Goal: Task Accomplishment & Management: Manage account settings

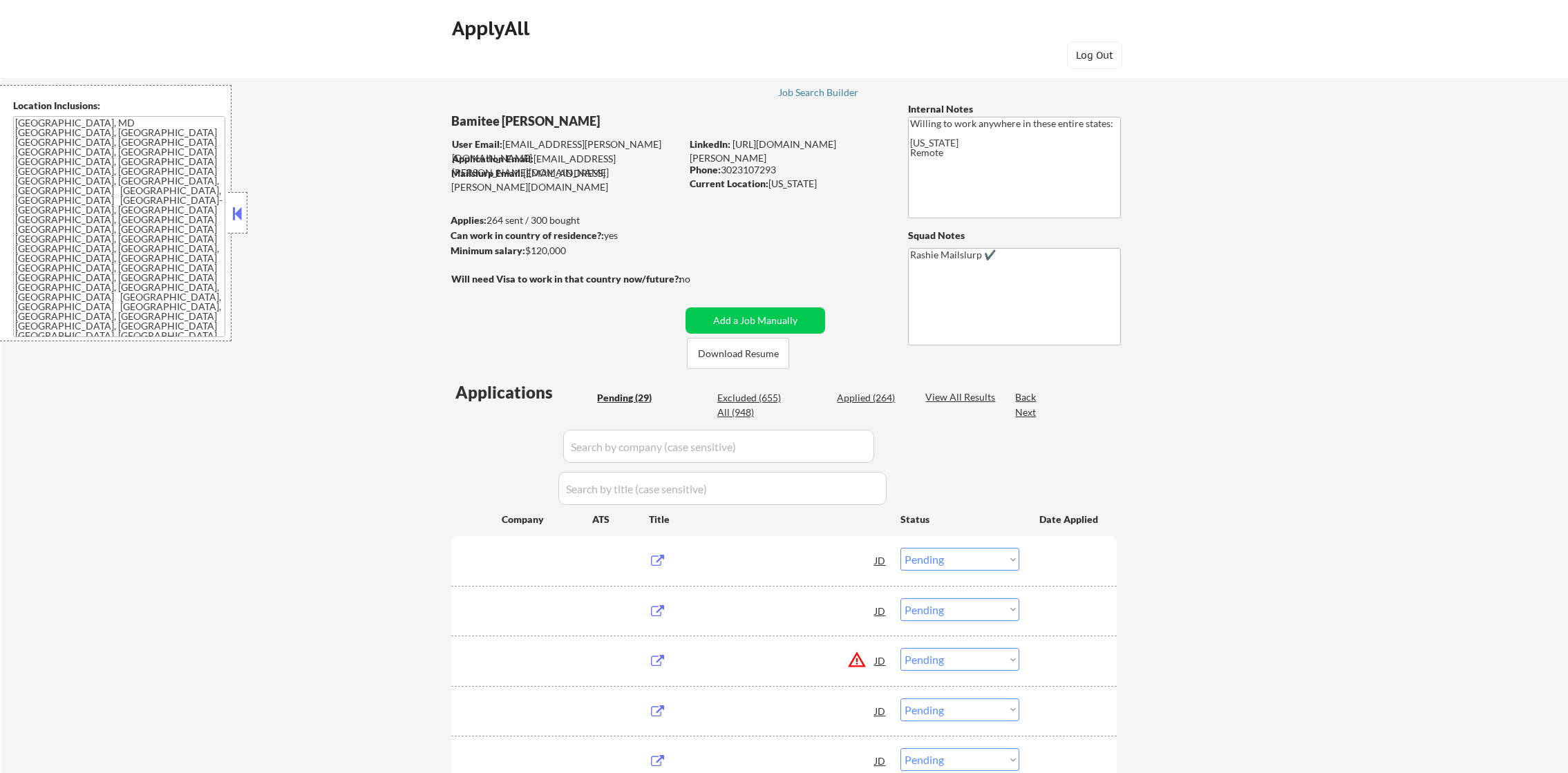
select select ""pending""
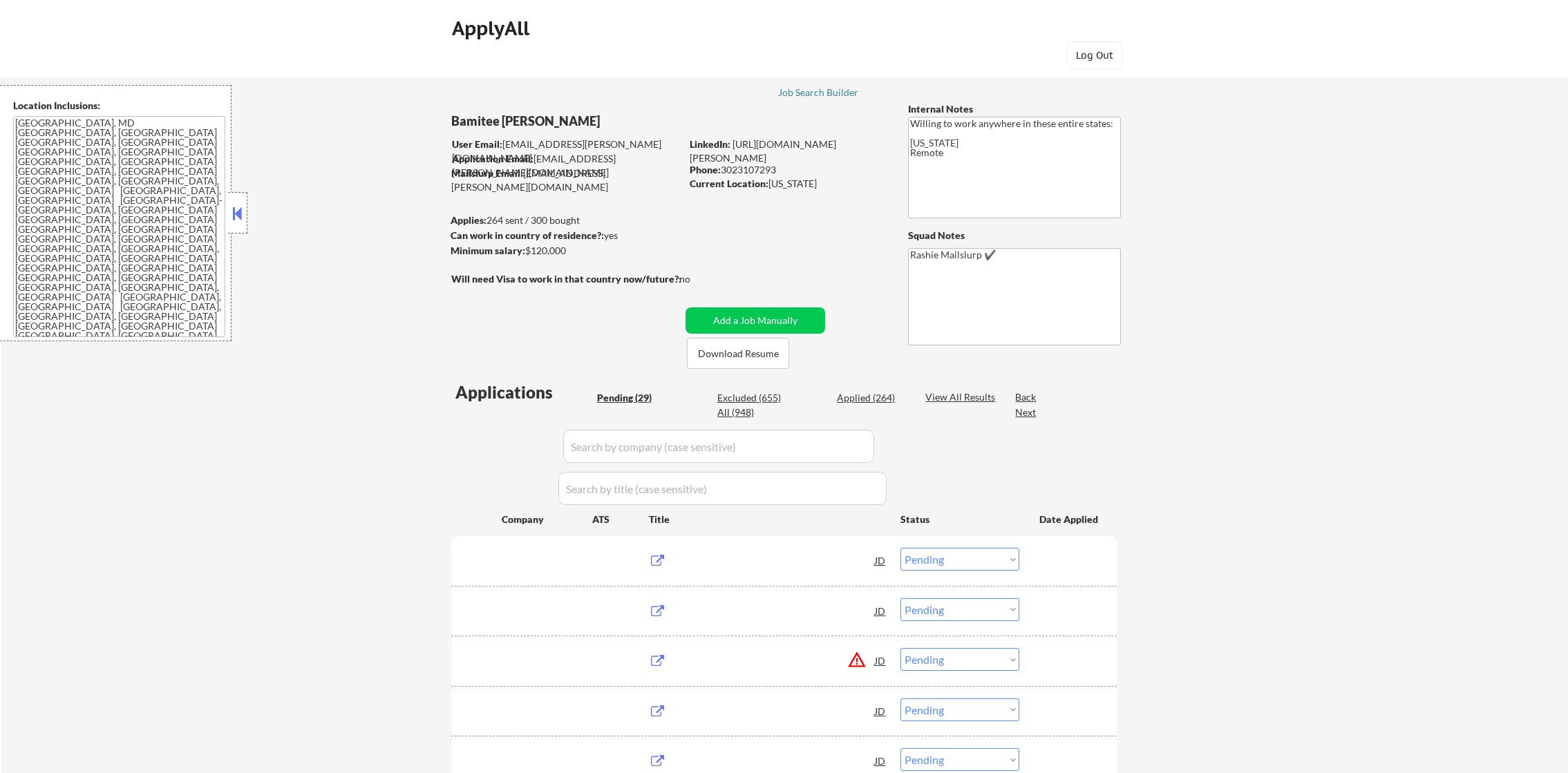
select select ""pending""
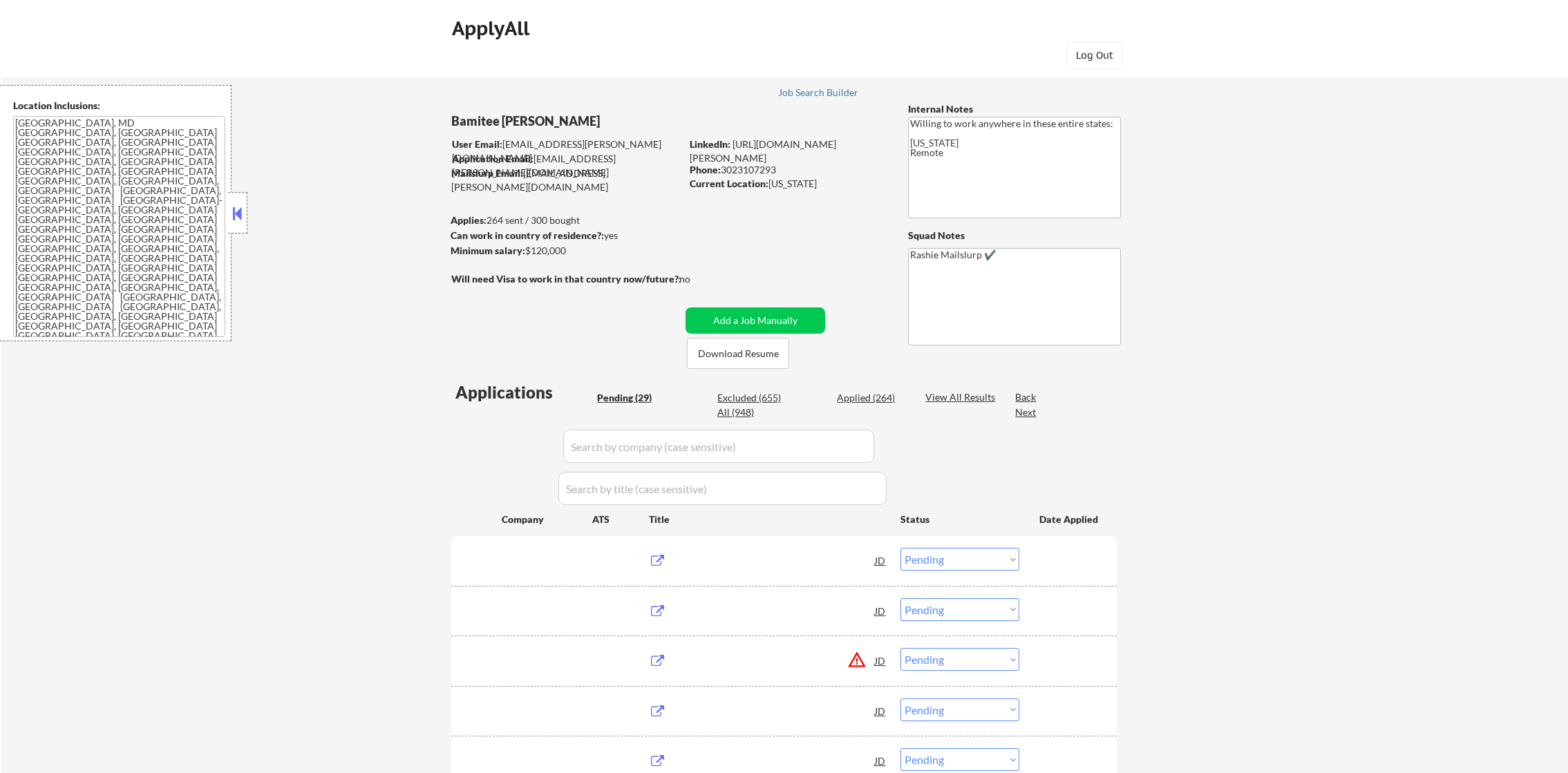
select select ""pending""
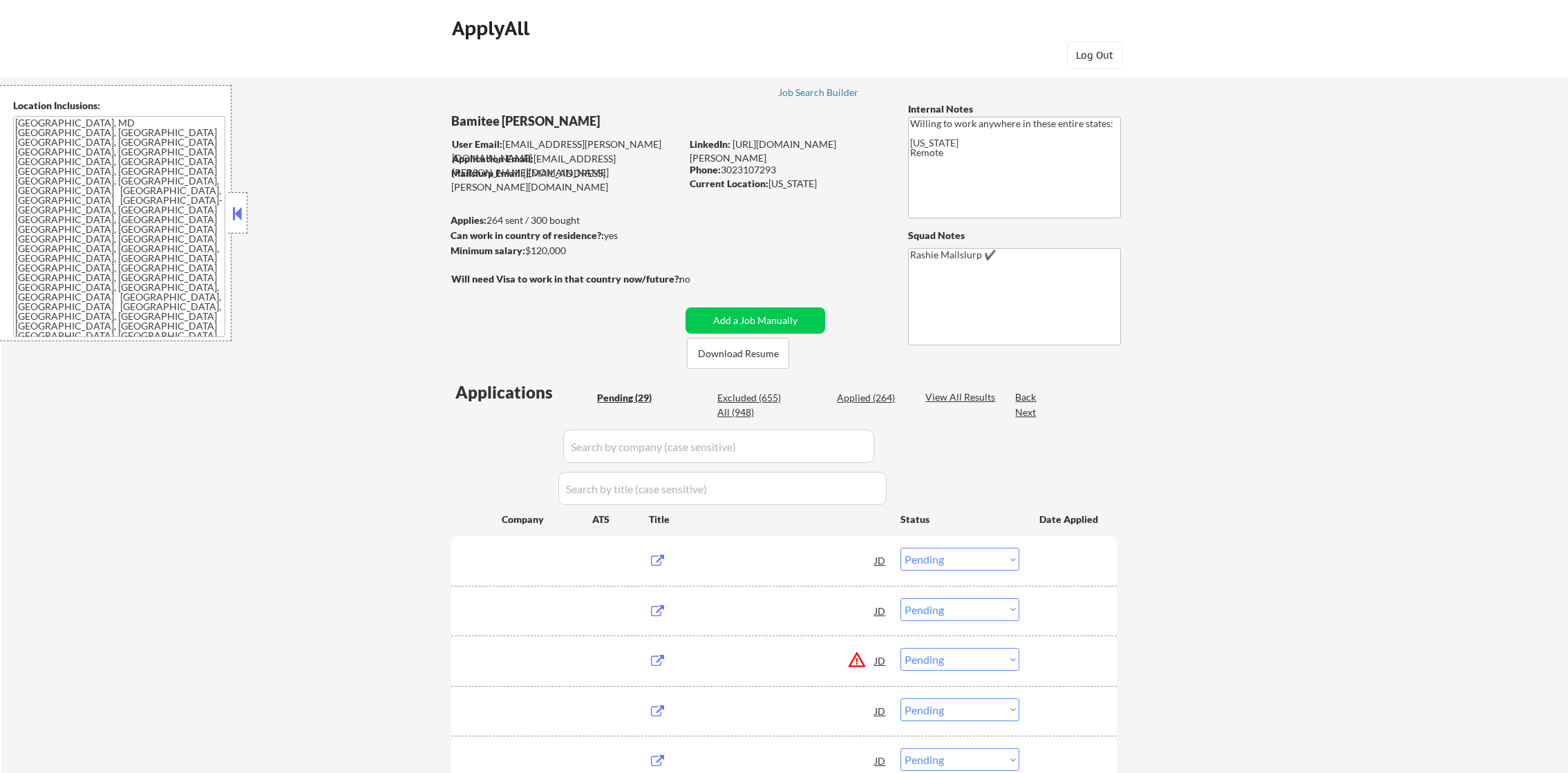
select select ""pending""
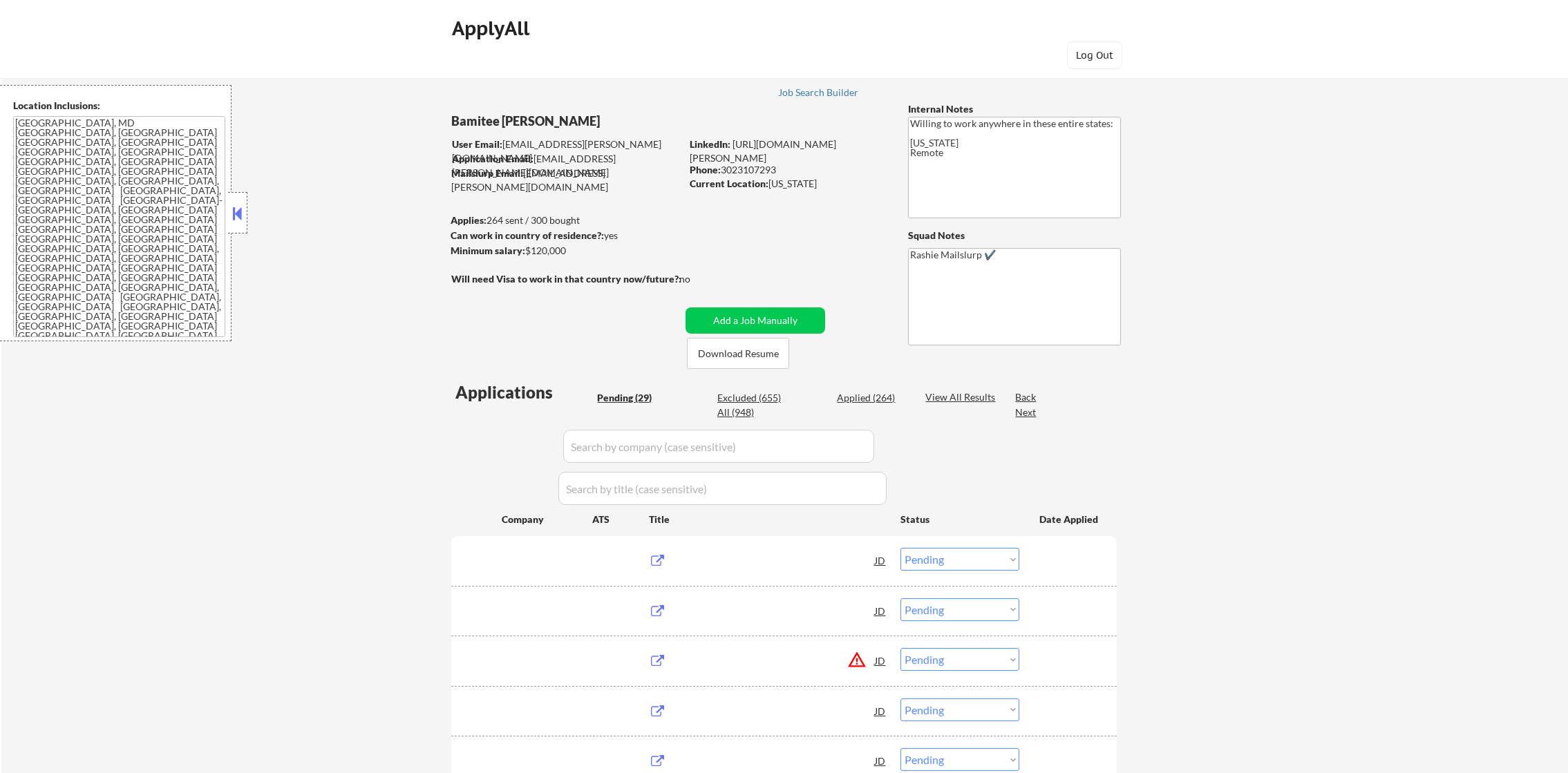
select select ""pending""
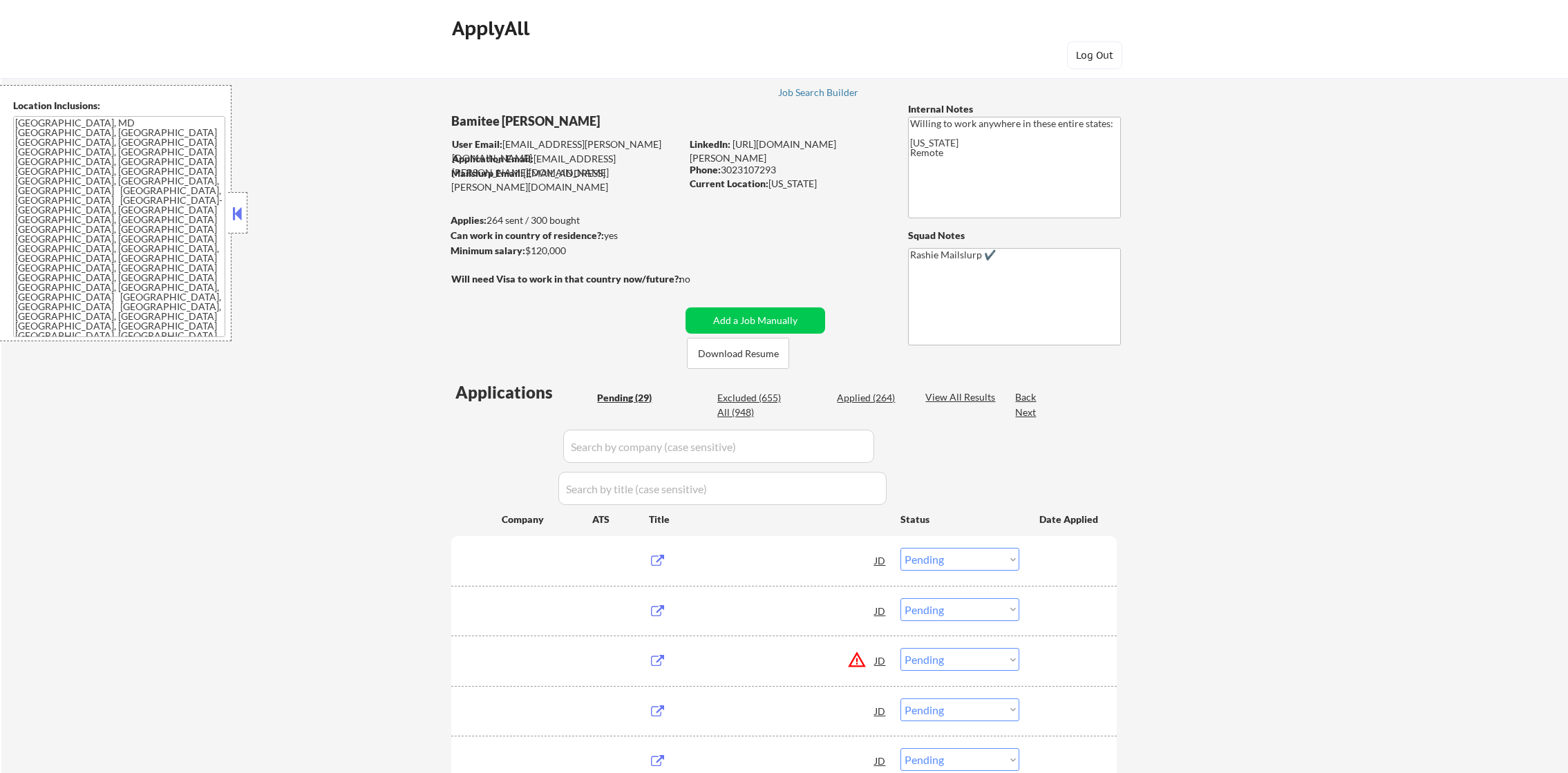
select select ""pending""
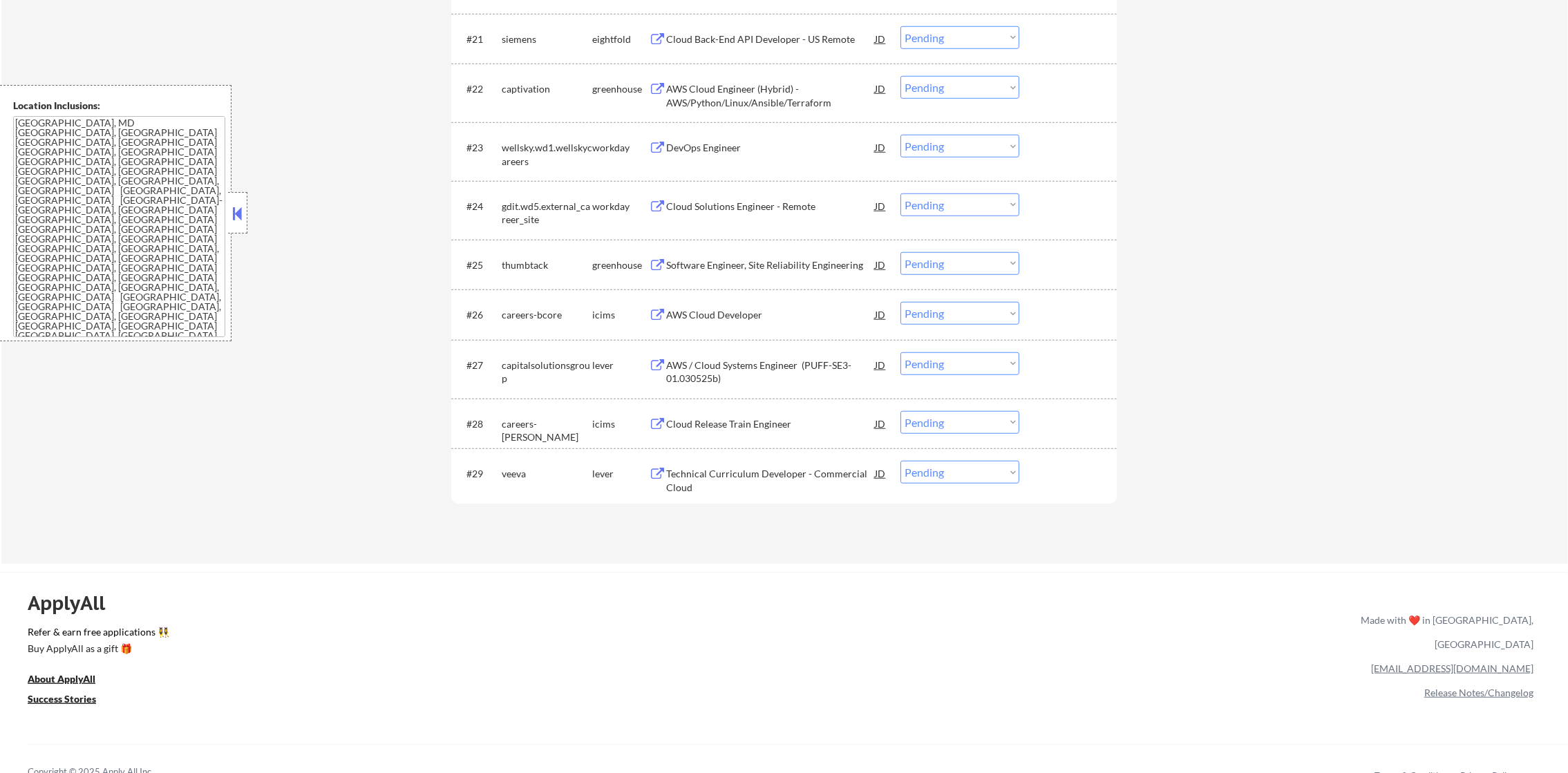
scroll to position [1644, 0]
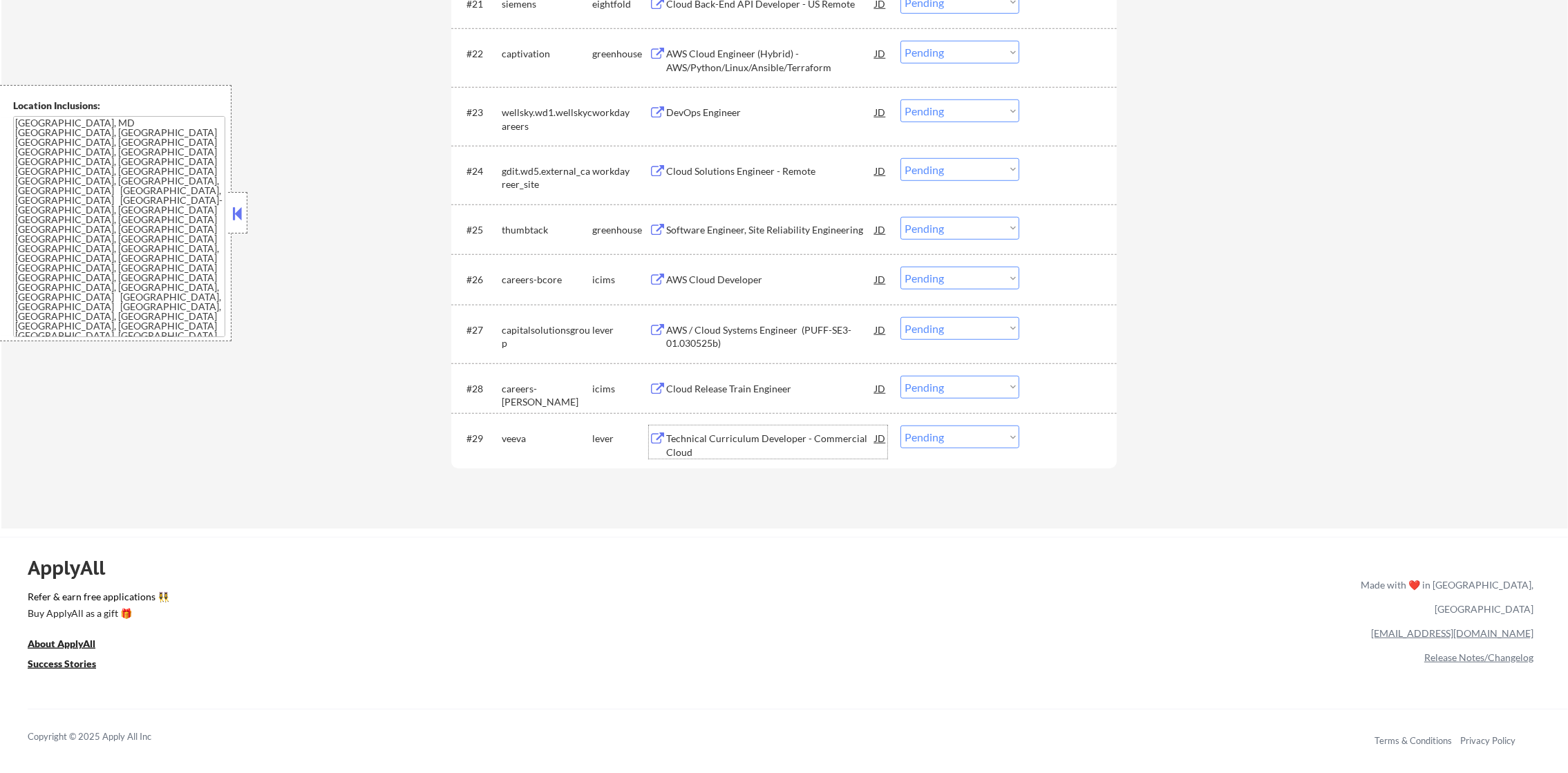
click at [765, 435] on div "Technical Curriculum Developer - Commercial Cloud" at bounding box center [770, 445] width 209 height 27
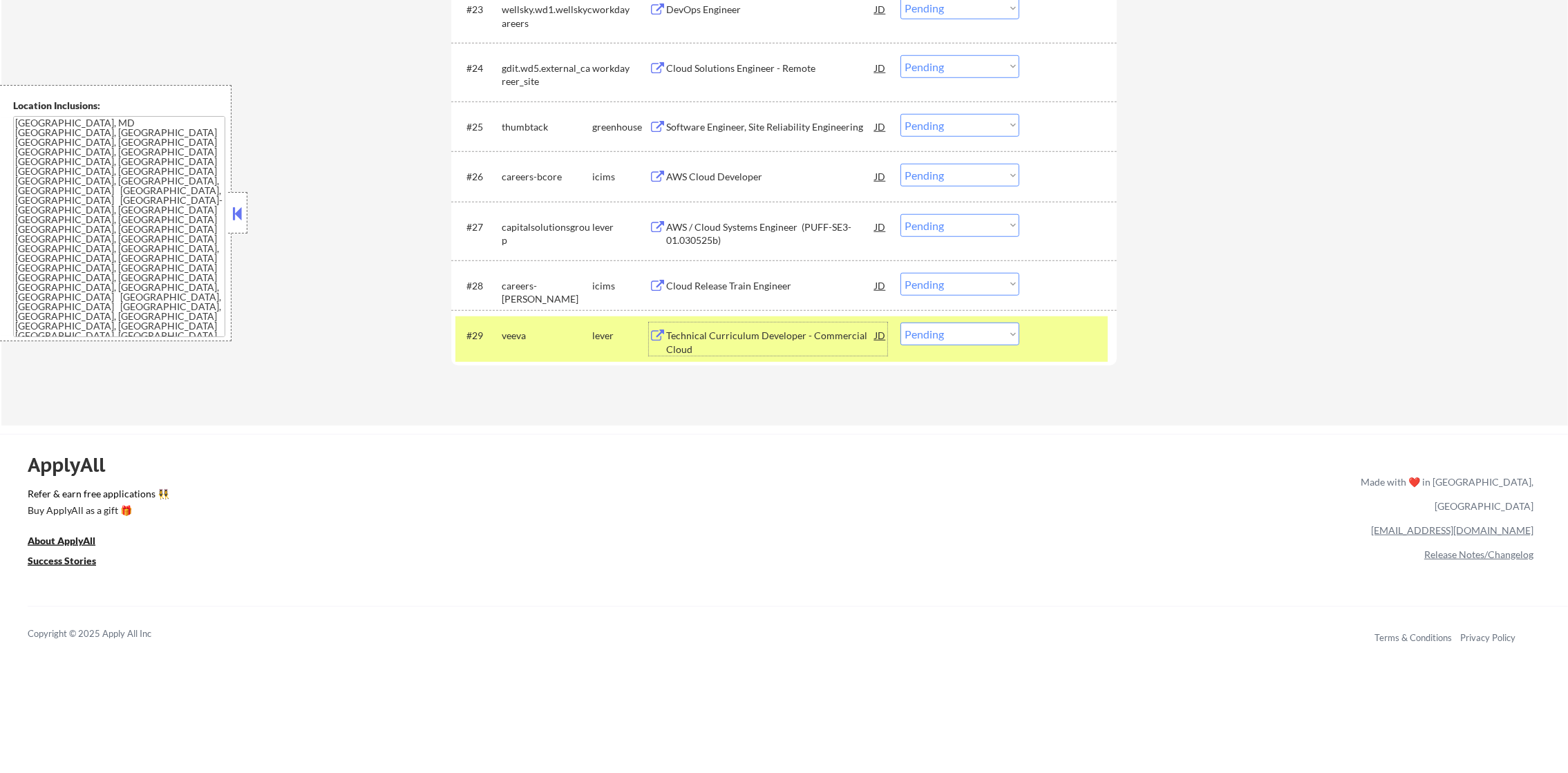
scroll to position [1748, 0]
click at [103, 215] on textarea "[GEOGRAPHIC_DATA], MD [GEOGRAPHIC_DATA], [GEOGRAPHIC_DATA] [GEOGRAPHIC_DATA], […" at bounding box center [119, 226] width 212 height 221
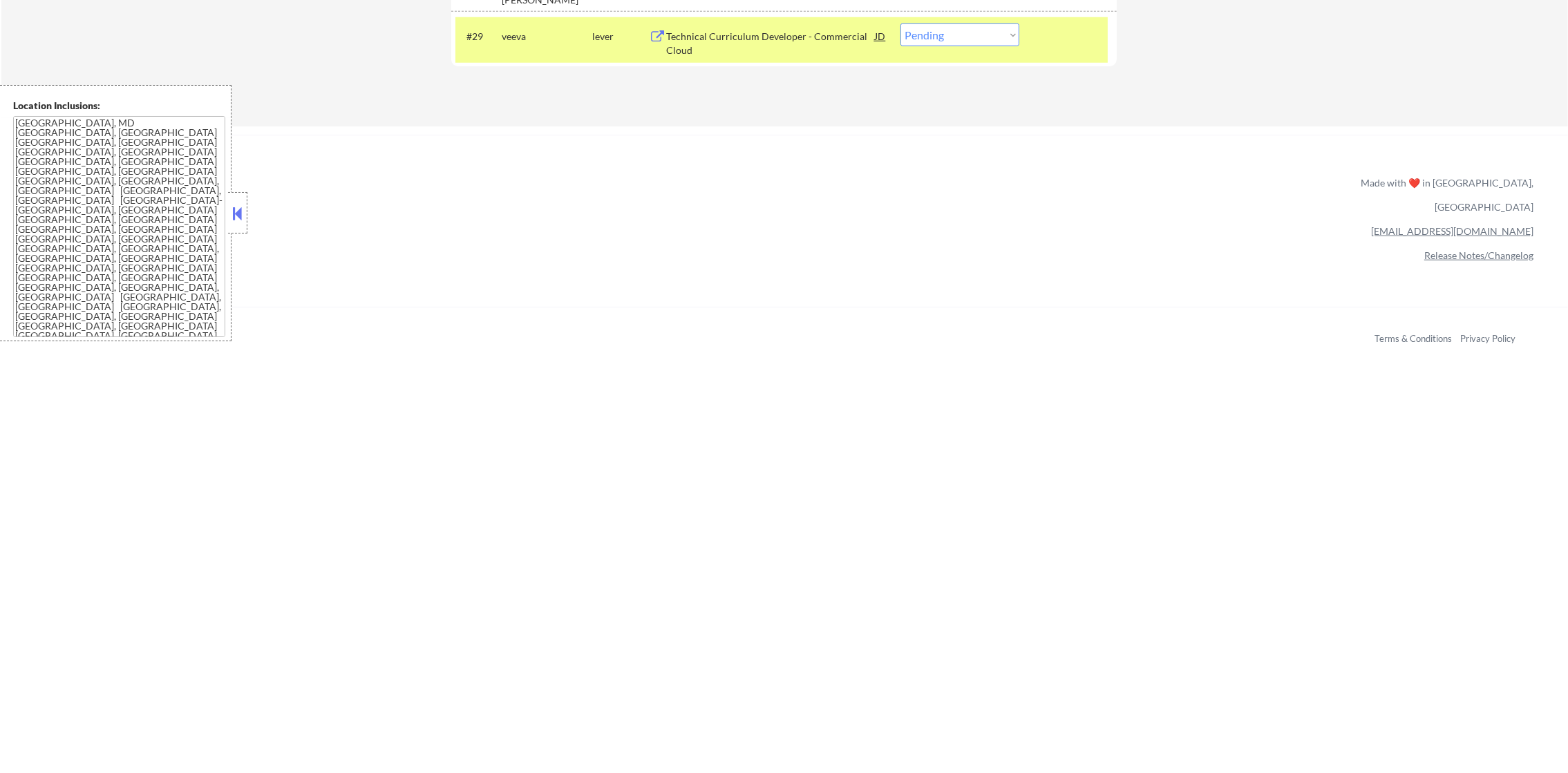
scroll to position [1864, 0]
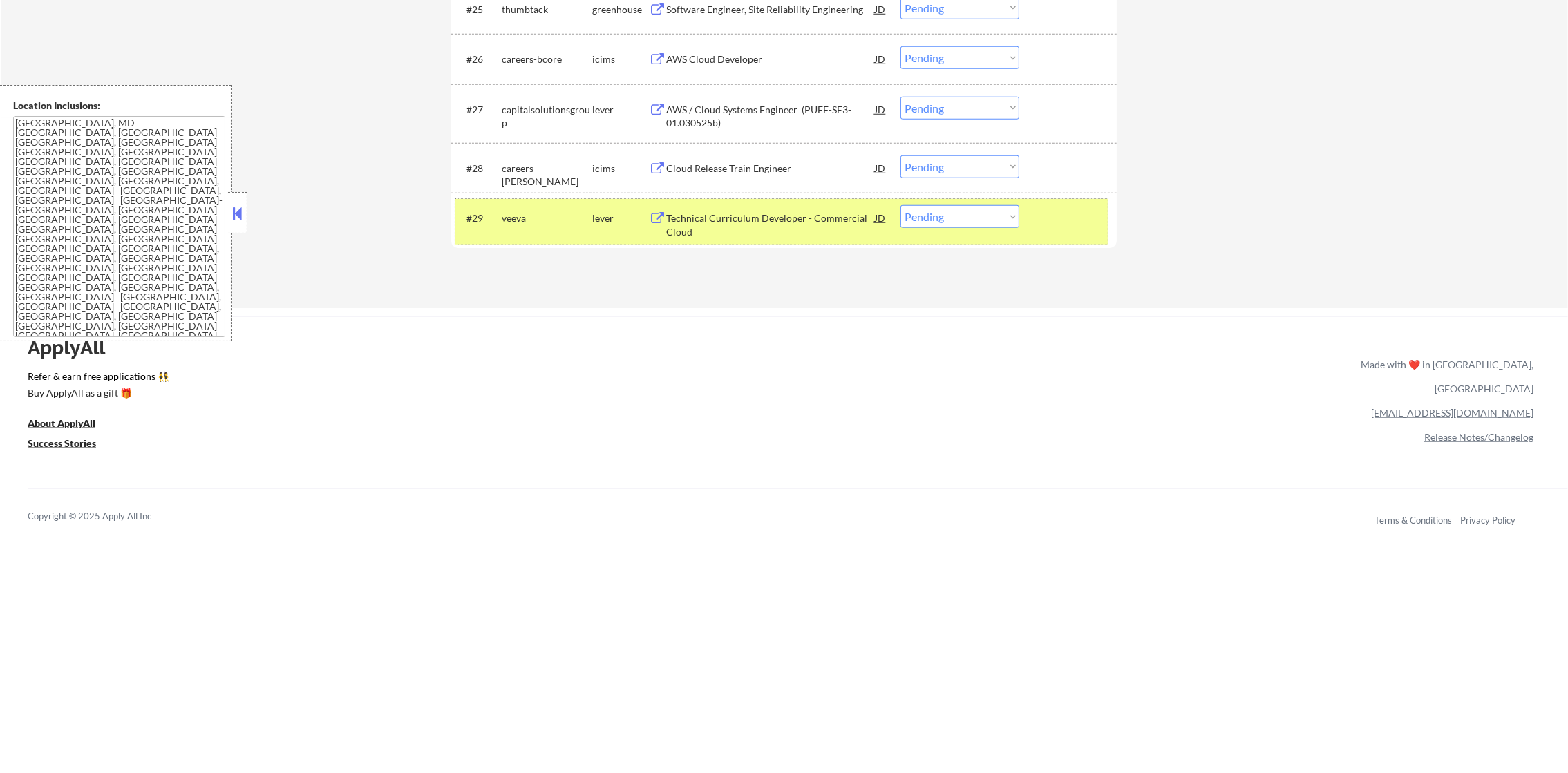
click at [573, 235] on div "#29 veeva lever Technical Curriculum Developer - Commercial Cloud JD Choose an …" at bounding box center [781, 221] width 652 height 46
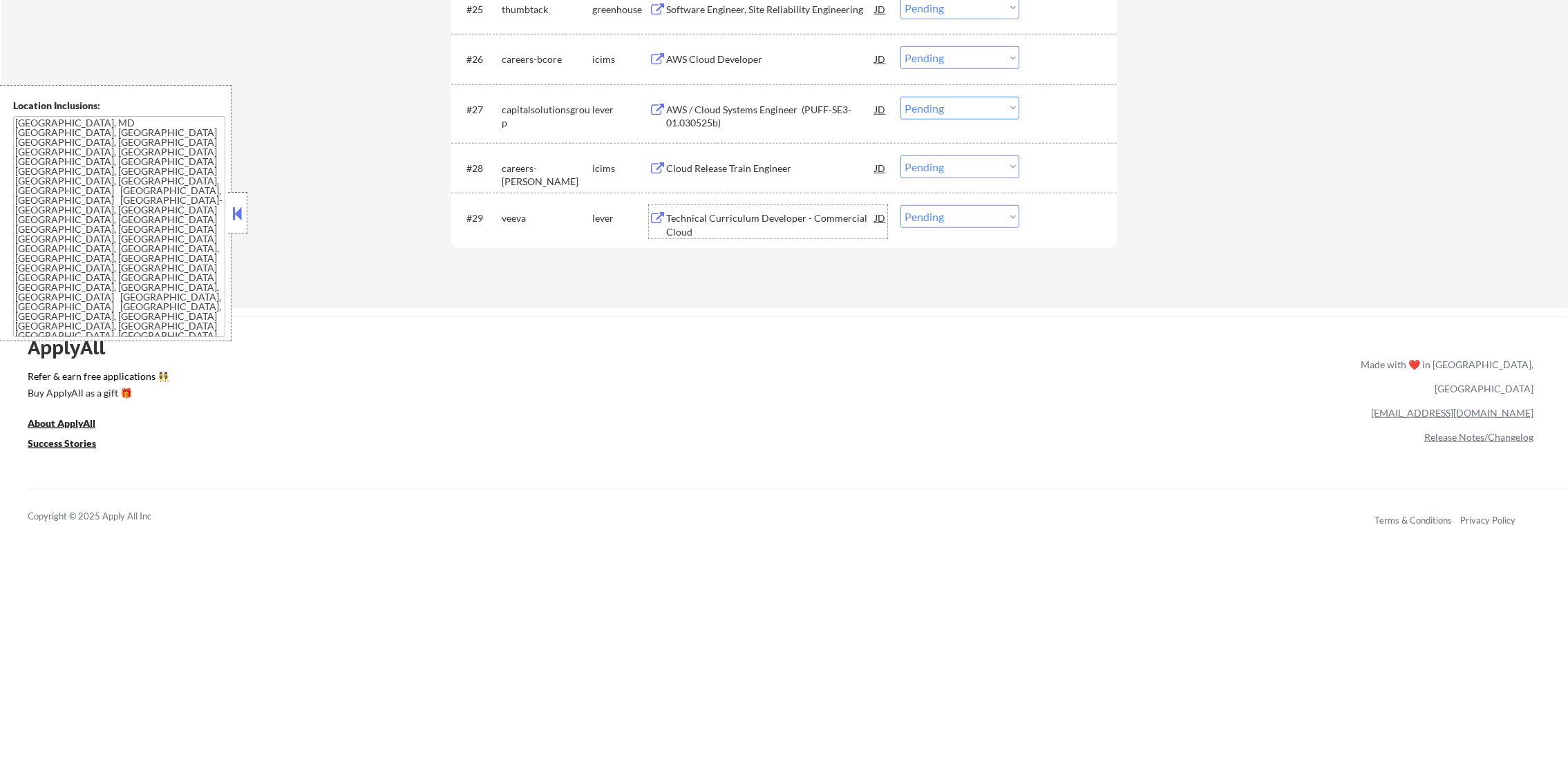
click at [777, 220] on div "Technical Curriculum Developer - Commercial Cloud" at bounding box center [770, 225] width 209 height 27
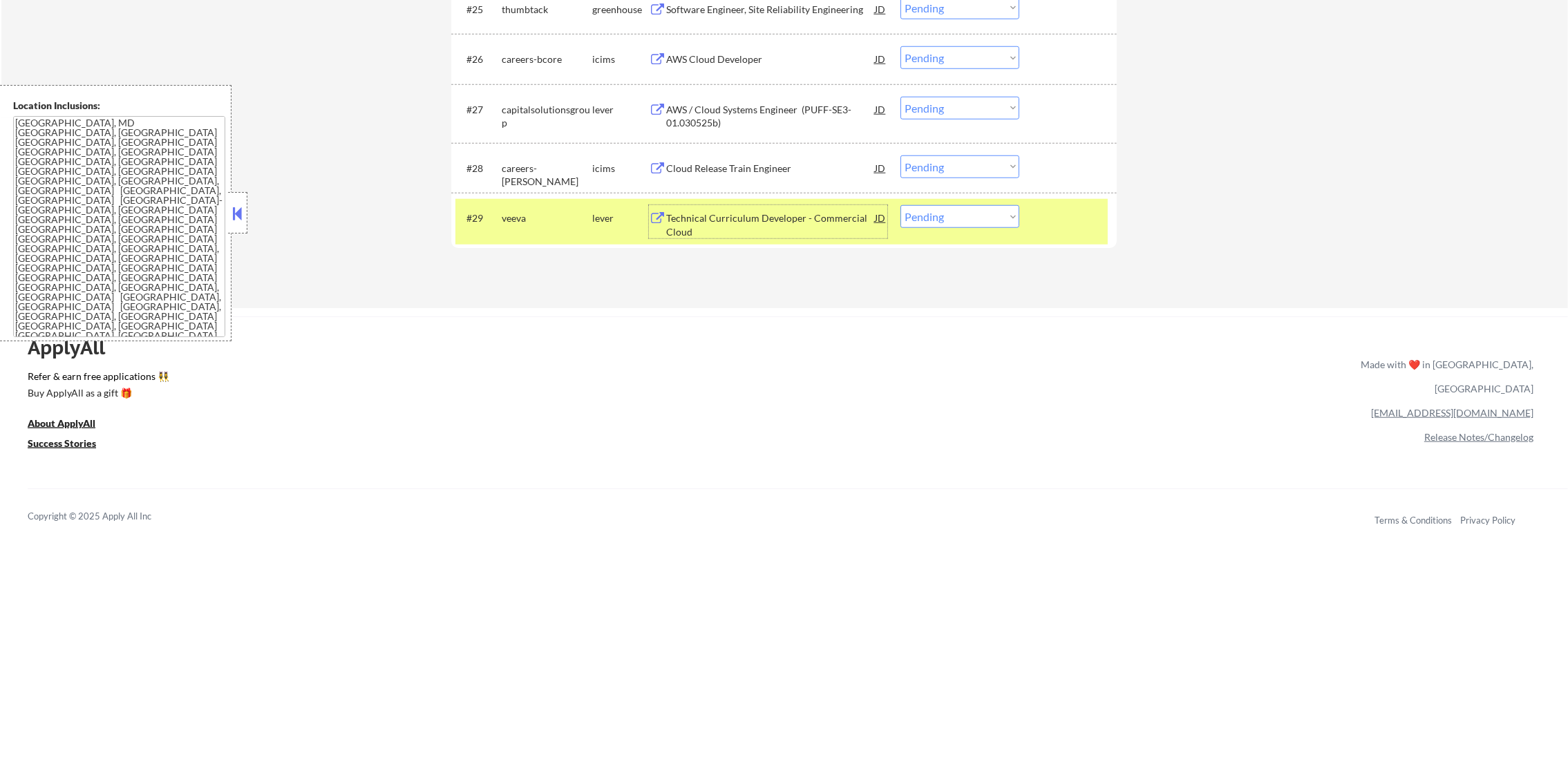
drag, startPoint x: 945, startPoint y: 221, endPoint x: 945, endPoint y: 229, distance: 8.0
click at [945, 221] on select "Choose an option... Pending Applied Excluded (Questions) Excluded (Expired) Exc…" at bounding box center [960, 216] width 118 height 22
select select ""excluded__bad_match_""
click at [901, 205] on select "Choose an option... Pending Applied Excluded (Questions) Excluded (Expired) Exc…" at bounding box center [960, 216] width 118 height 22
click at [530, 223] on div "veeva" at bounding box center [546, 218] width 91 height 13
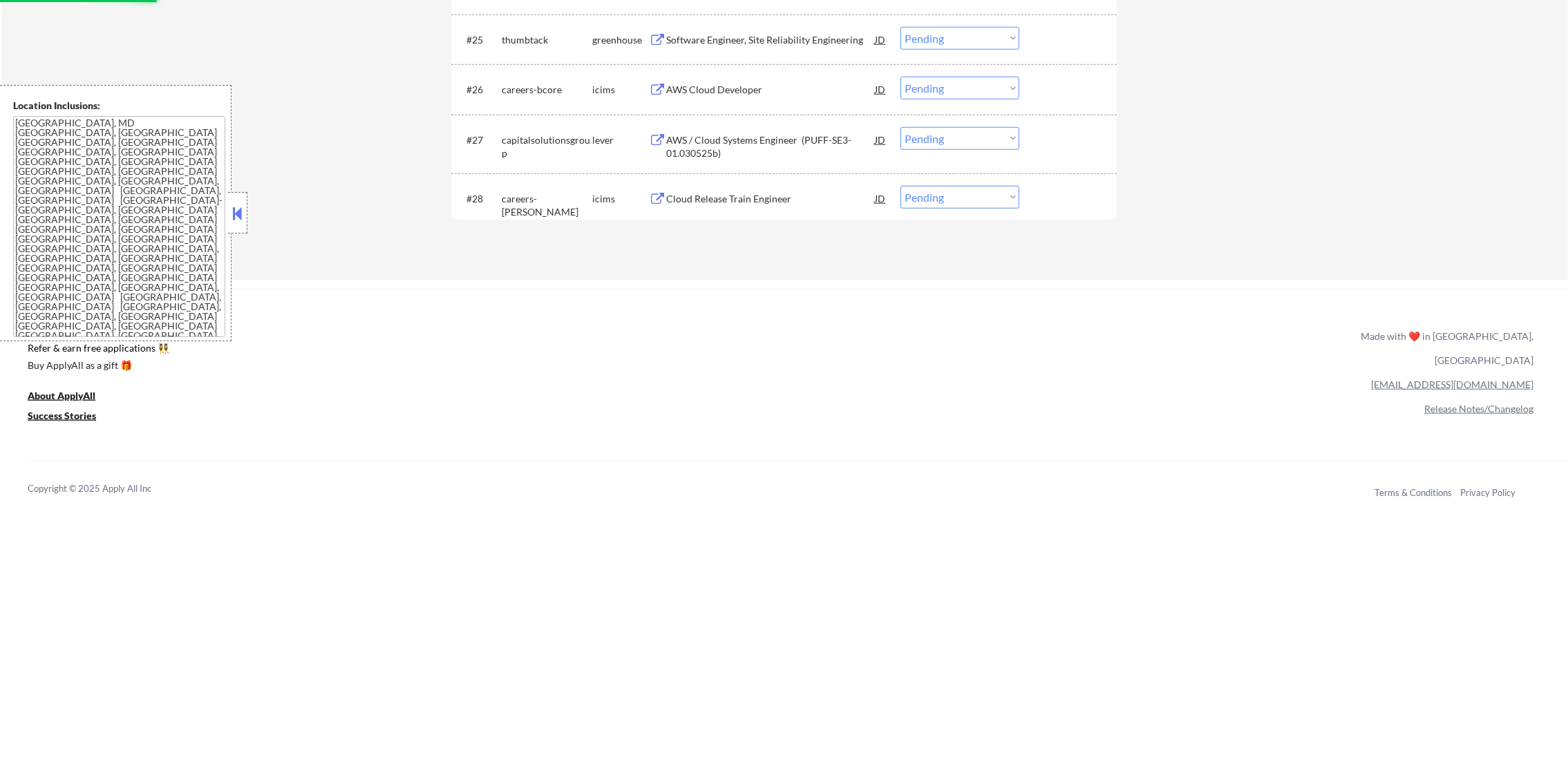
scroll to position [1830, 0]
click at [712, 202] on div "Cloud Release Train Engineer" at bounding box center [770, 202] width 209 height 13
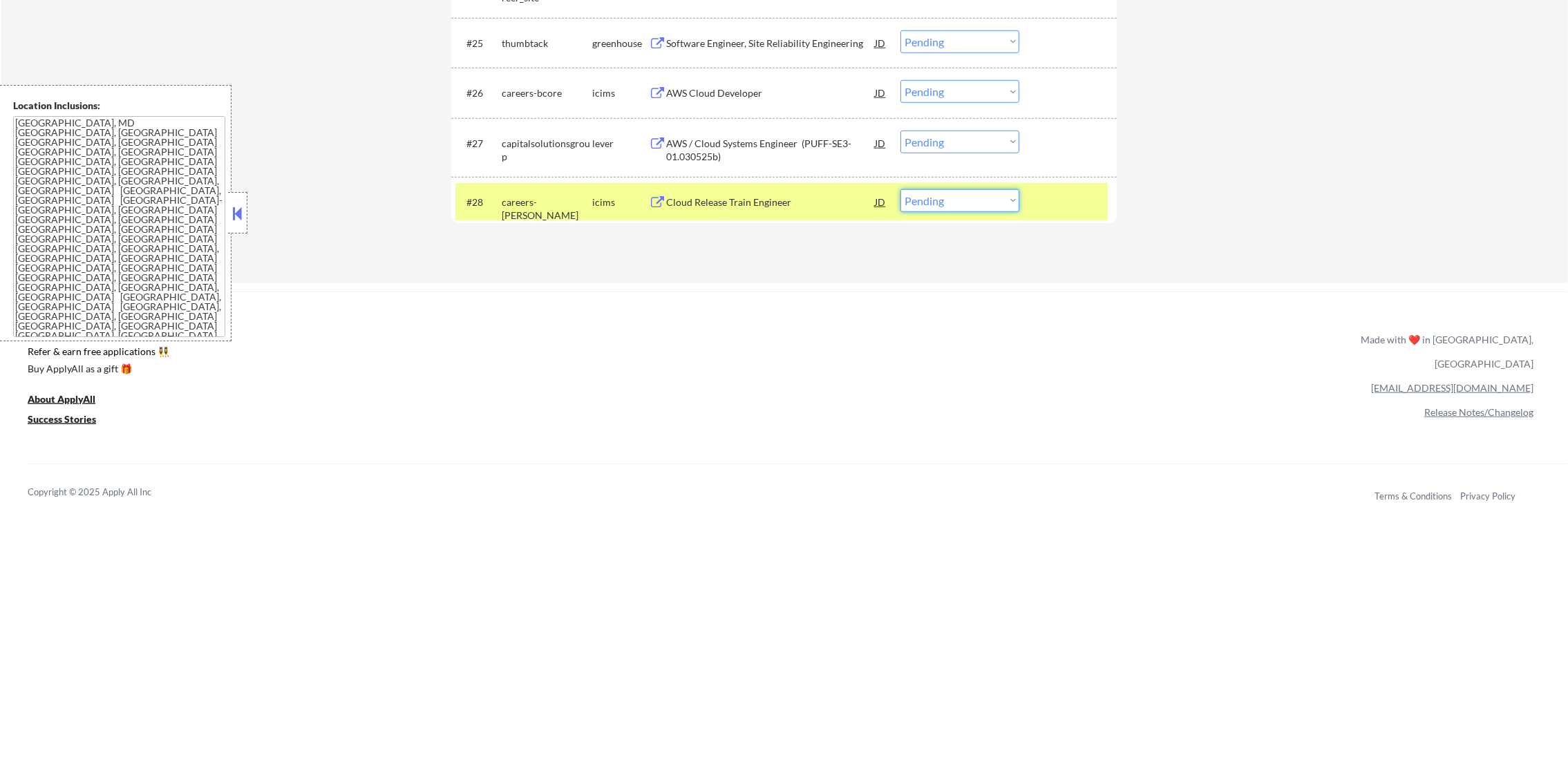
click at [1015, 194] on select "Choose an option... Pending Applied Excluded (Questions) Excluded (Expired) Exc…" at bounding box center [960, 200] width 118 height 22
select select ""excluded__expired_""
click at [901, 189] on select "Choose an option... Pending Applied Excluded (Questions) Excluded (Expired) Exc…" at bounding box center [960, 200] width 118 height 22
click at [541, 196] on div "careers-[PERSON_NAME]" at bounding box center [546, 209] width 91 height 27
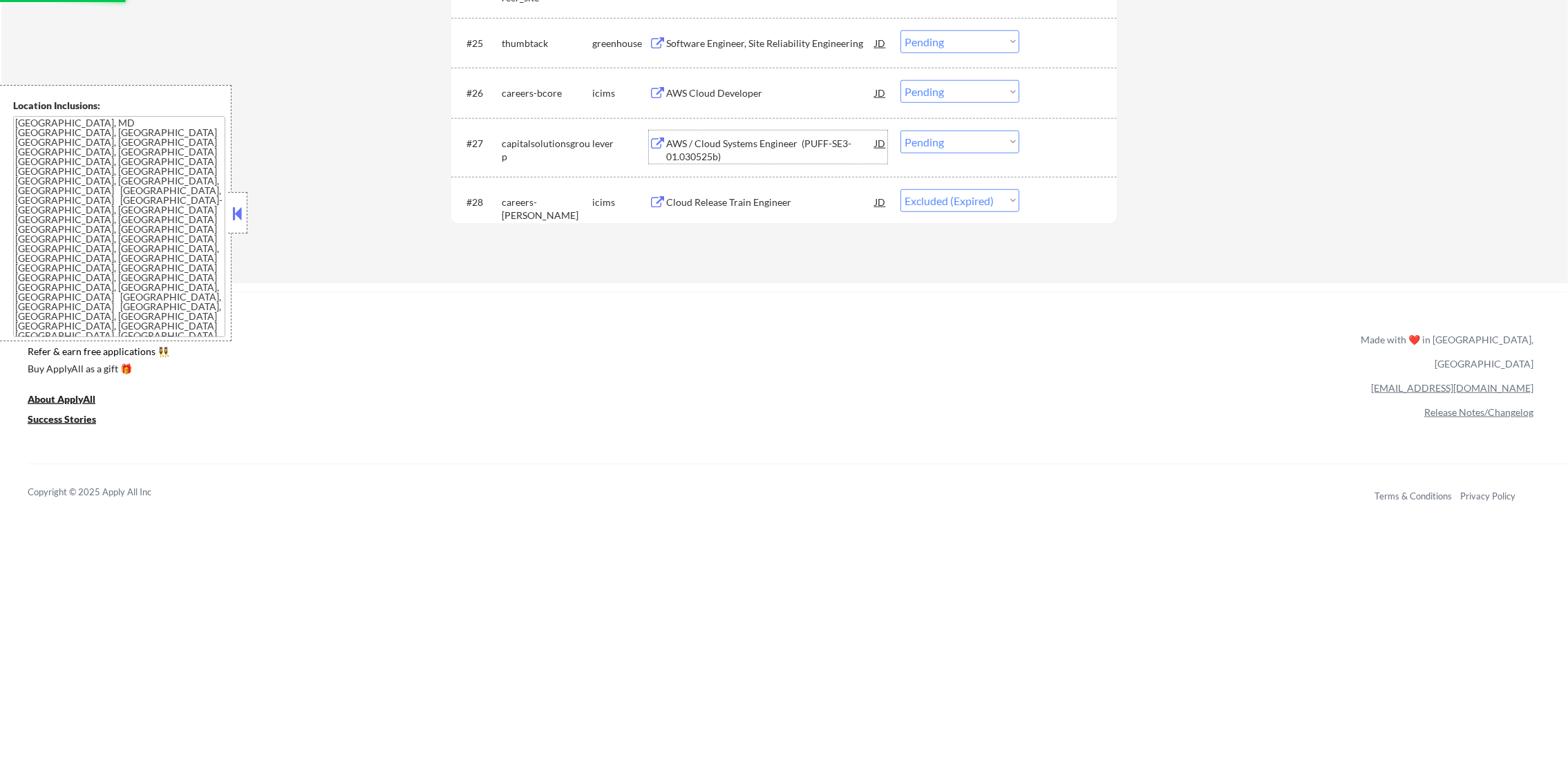
click at [715, 132] on div "AWS / Cloud Systems Engineer (PUFF-SE3-01.030525b)" at bounding box center [770, 147] width 209 height 33
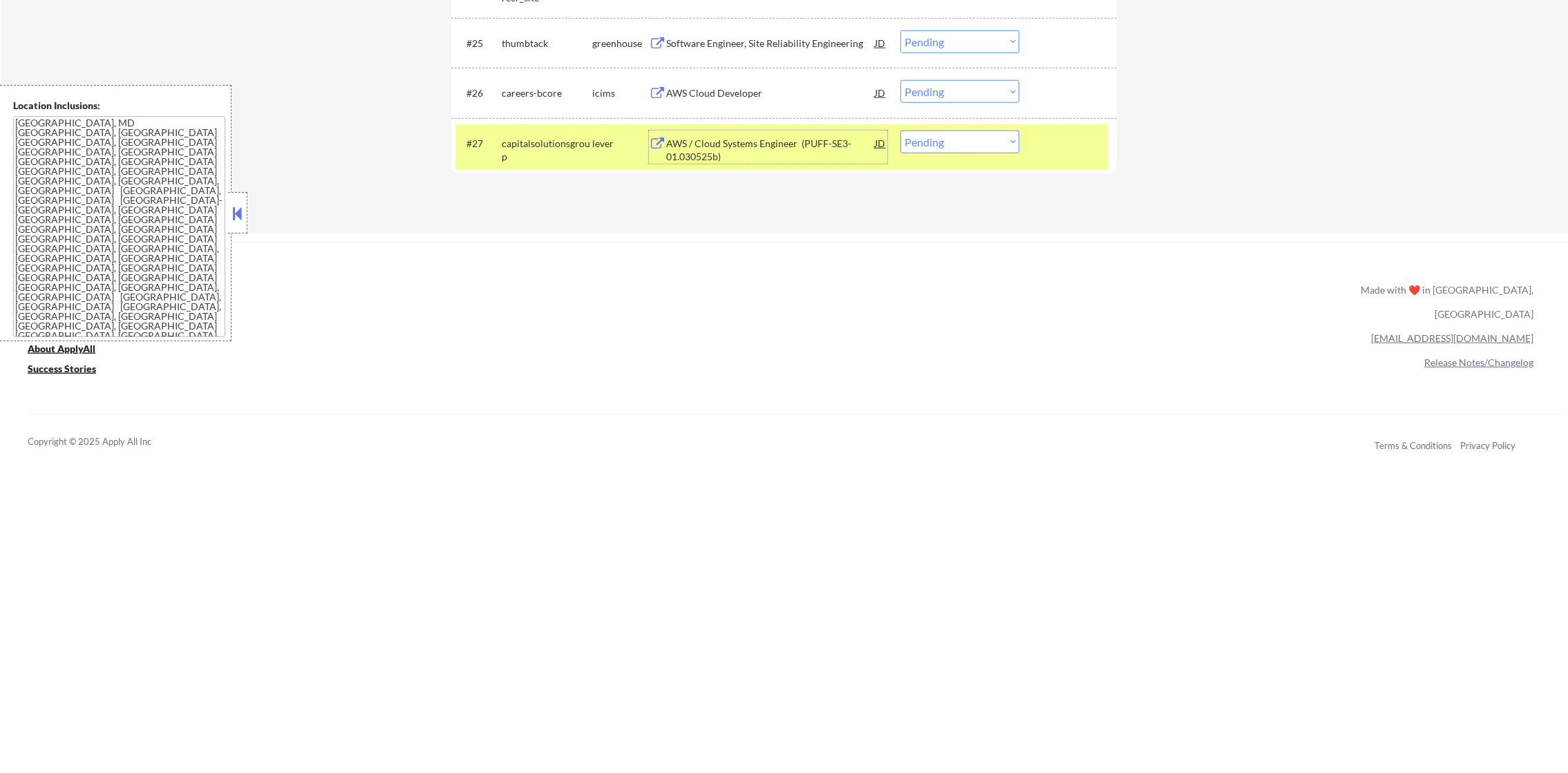
drag, startPoint x: 899, startPoint y: 134, endPoint x: 906, endPoint y: 138, distance: 8.1
click at [901, 135] on select "Choose an option... Pending Applied Excluded (Questions) Excluded (Expired) Exc…" at bounding box center [960, 142] width 118 height 22
select select ""excluded""
click at [901, 131] on select "Choose an option... Pending Applied Excluded (Questions) Excluded (Expired) Exc…" at bounding box center [960, 142] width 118 height 22
click at [536, 131] on div "capitalsolutionsgroup" at bounding box center [546, 147] width 91 height 33
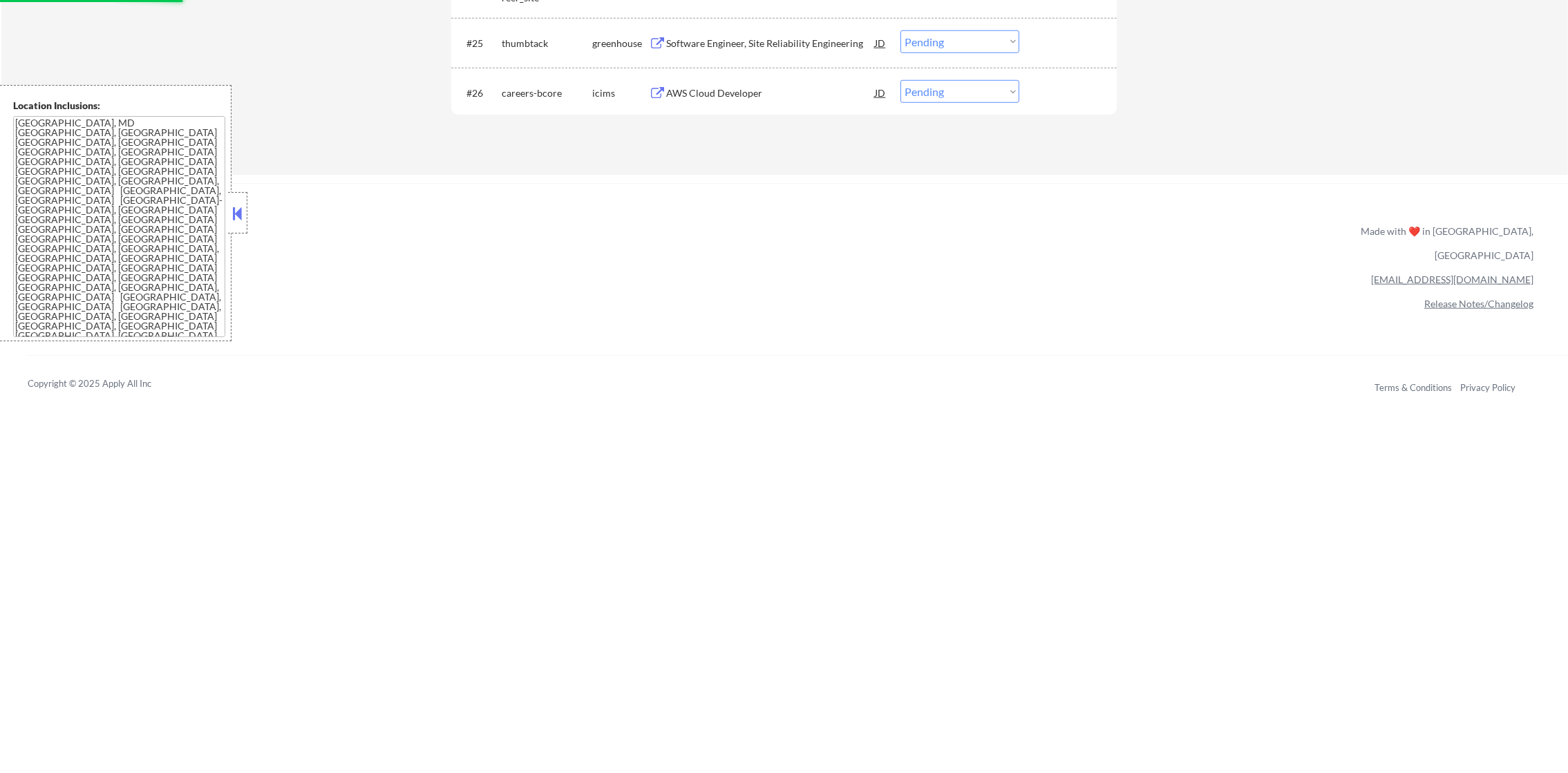
click at [189, 221] on textarea "[GEOGRAPHIC_DATA], MD [GEOGRAPHIC_DATA], [GEOGRAPHIC_DATA] [GEOGRAPHIC_DATA], […" at bounding box center [119, 226] width 212 height 221
click at [728, 86] on div "AWS Cloud Developer" at bounding box center [770, 92] width 209 height 13
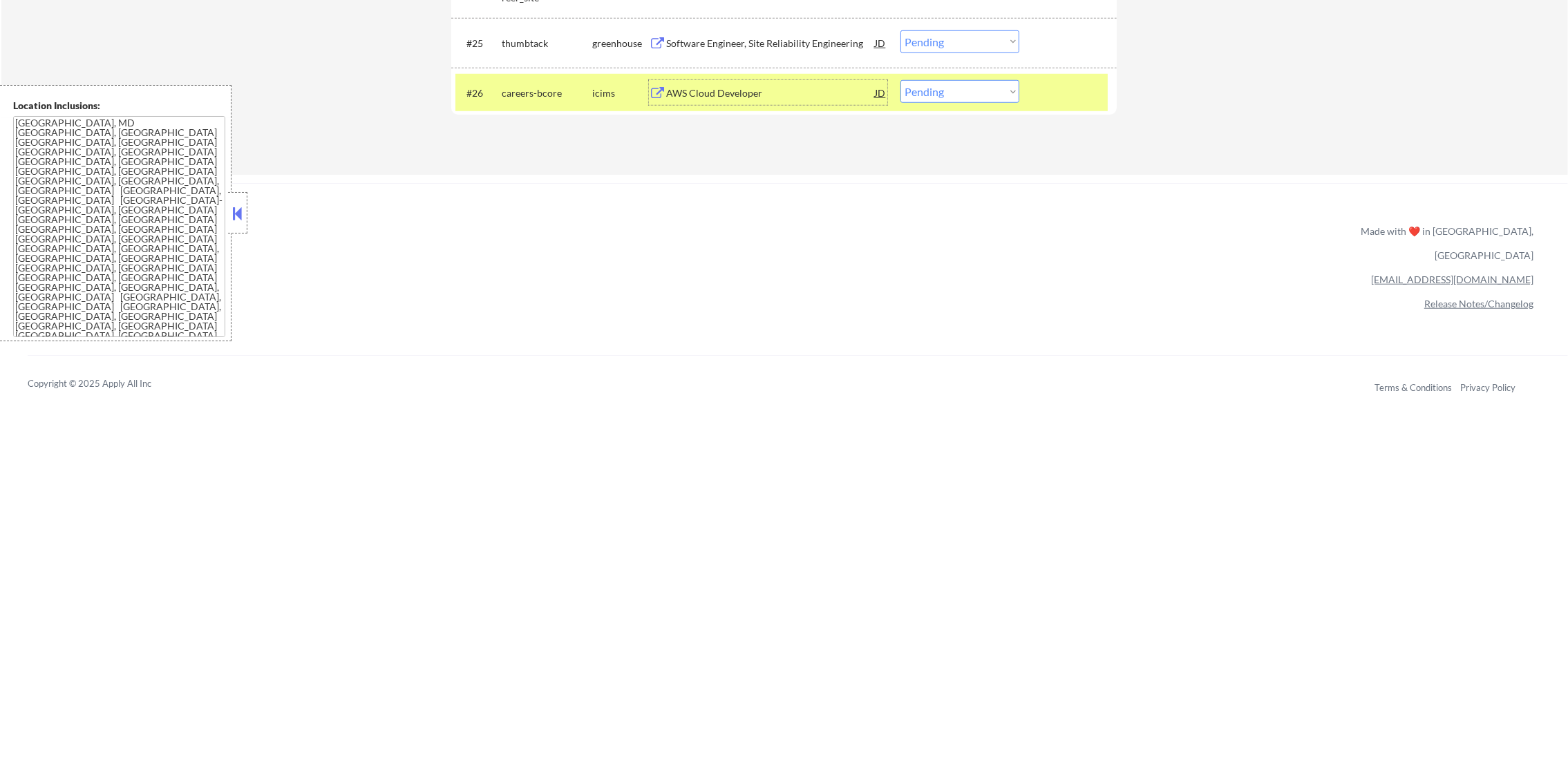
click at [928, 95] on select "Choose an option... Pending Applied Excluded (Questions) Excluded (Expired) Exc…" at bounding box center [960, 91] width 118 height 22
select select ""excluded__expired_""
click at [901, 80] on select "Choose an option... Pending Applied Excluded (Questions) Excluded (Expired) Exc…" at bounding box center [960, 91] width 118 height 22
click at [516, 86] on div "careers-bcore" at bounding box center [546, 92] width 91 height 13
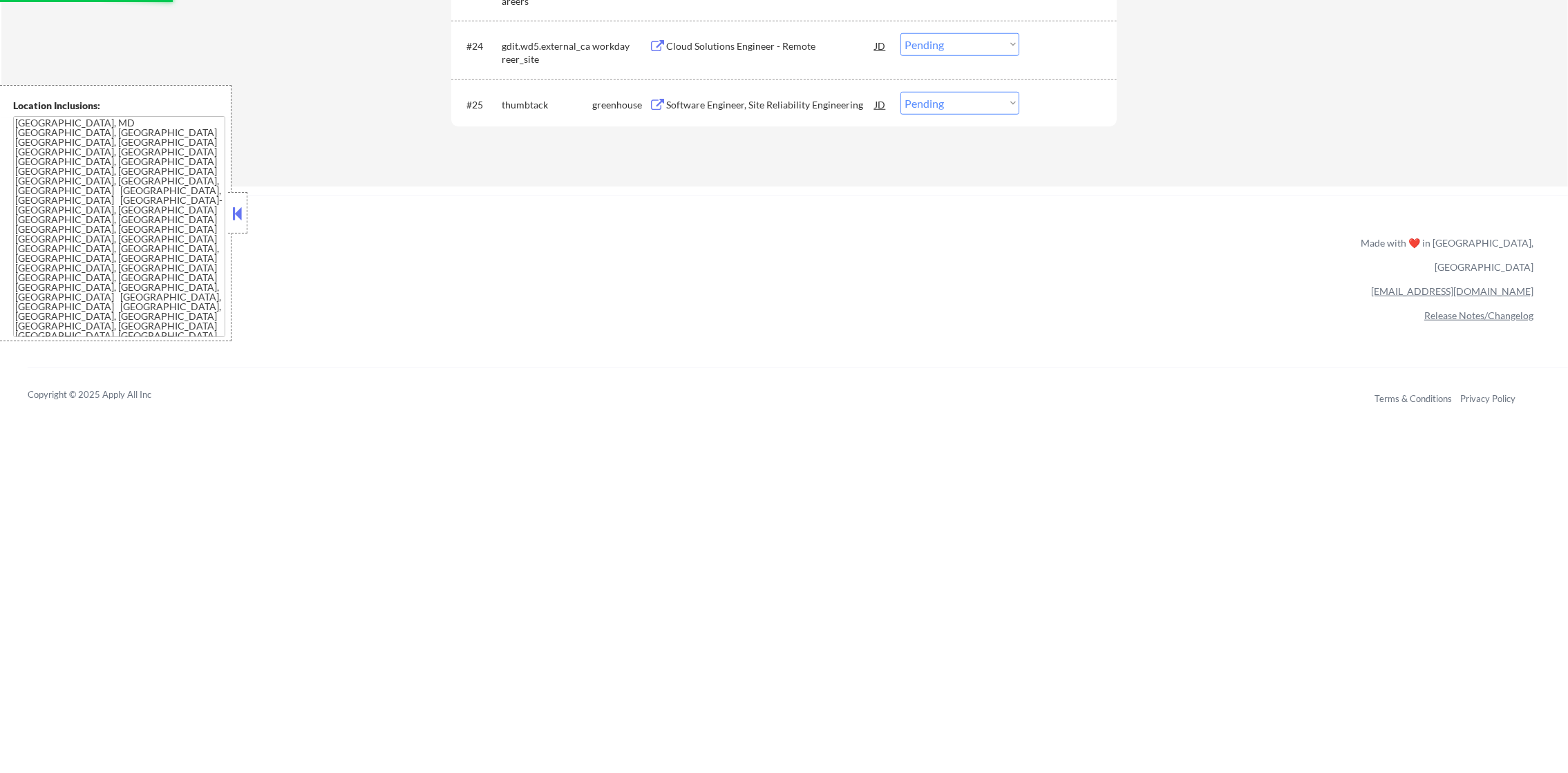
scroll to position [1761, 0]
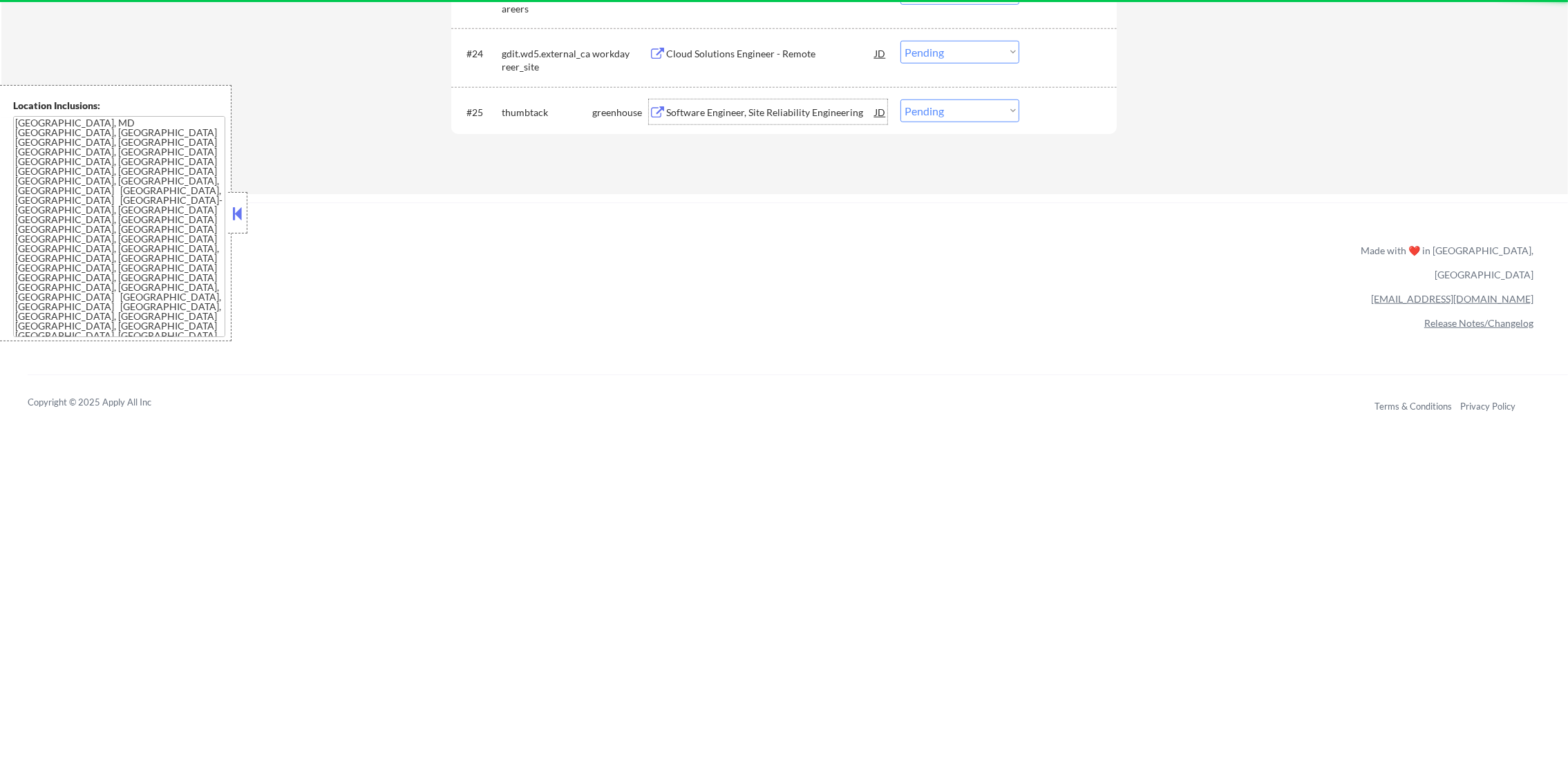
click at [786, 109] on div "Software Engineer, Site Reliability Engineering" at bounding box center [770, 112] width 209 height 13
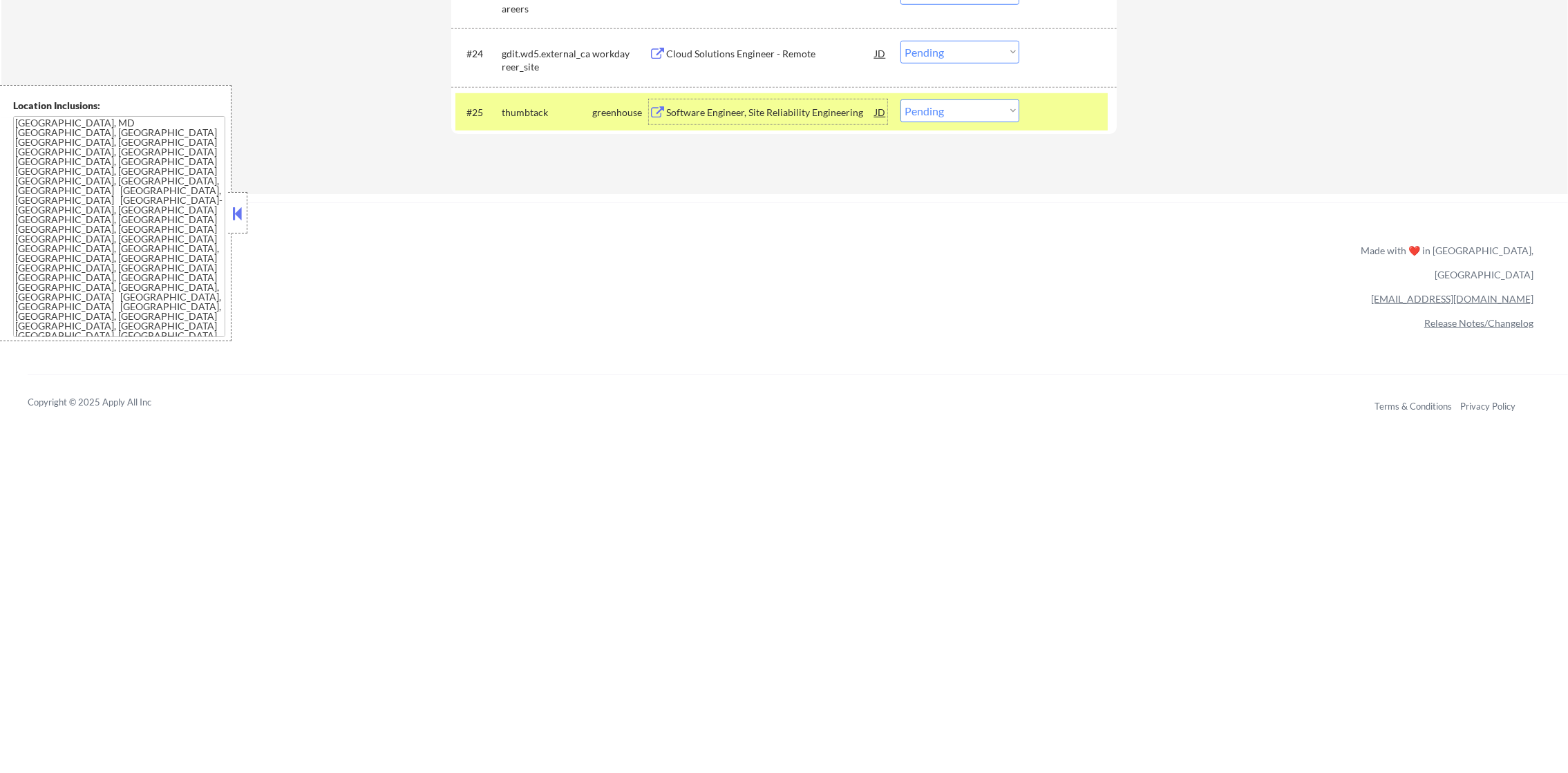
click at [921, 100] on select "Choose an option... Pending Applied Excluded (Questions) Excluded (Expired) Exc…" at bounding box center [960, 110] width 118 height 22
select select ""excluded__expired_""
click at [901, 100] on select "Choose an option... Pending Applied Excluded (Questions) Excluded (Expired) Exc…" at bounding box center [960, 110] width 118 height 22
click at [553, 133] on div "#25 thumbtack greenhouse Software Engineer, Site Reliability Engineering JD Cho…" at bounding box center [784, 112] width 666 height 50
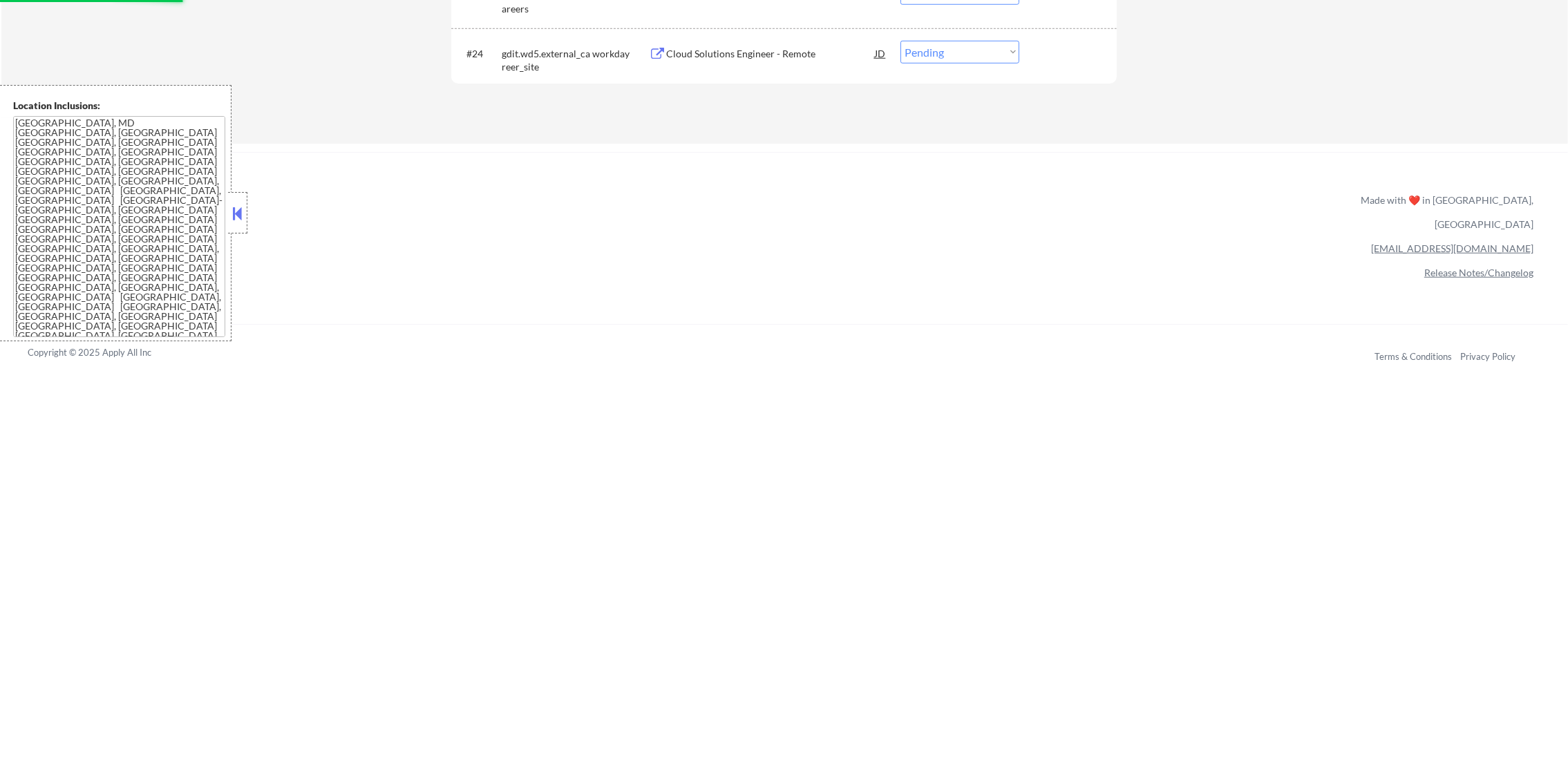
click at [777, 61] on div "Cloud Solutions Engineer - Remote" at bounding box center [770, 53] width 209 height 25
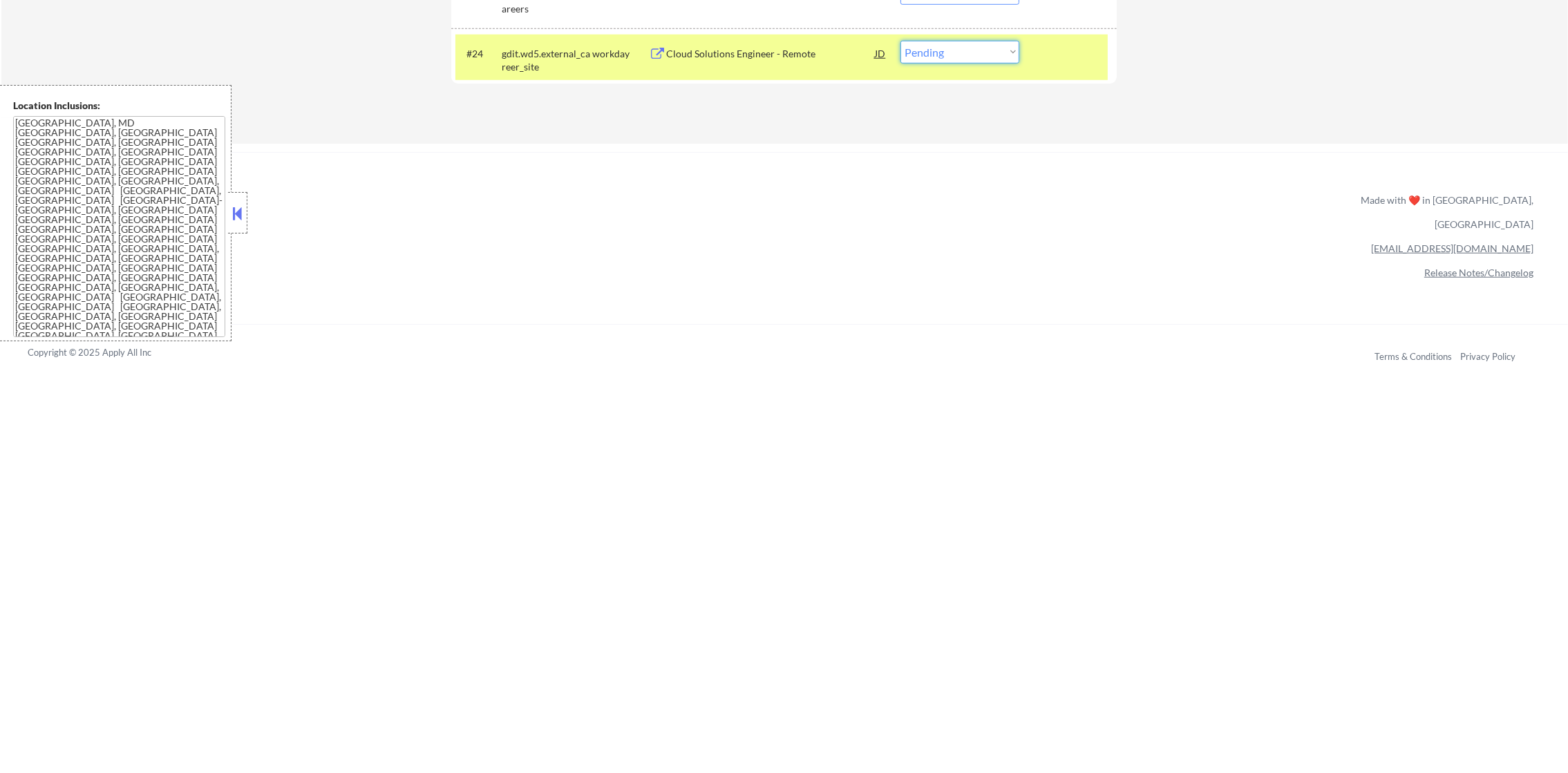
click at [945, 49] on select "Choose an option... Pending Applied Excluded (Questions) Excluded (Expired) Exc…" at bounding box center [960, 51] width 118 height 22
select select ""excluded""
click at [901, 40] on select "Choose an option... Pending Applied Excluded (Questions) Excluded (Expired) Exc…" at bounding box center [960, 51] width 118 height 22
click at [567, 50] on div "gdit.wd5.external_career_site" at bounding box center [546, 60] width 91 height 27
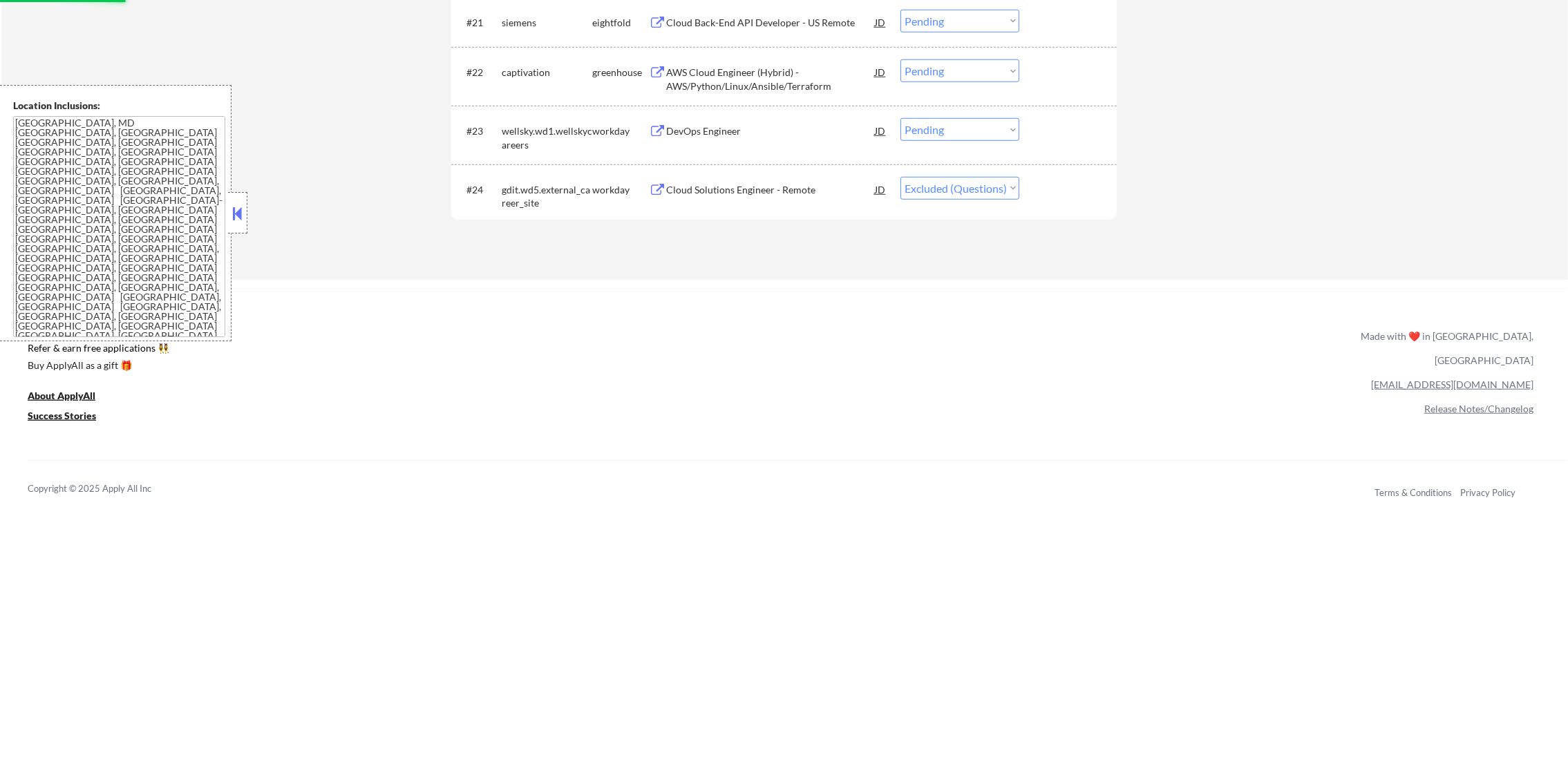
scroll to position [1623, 0]
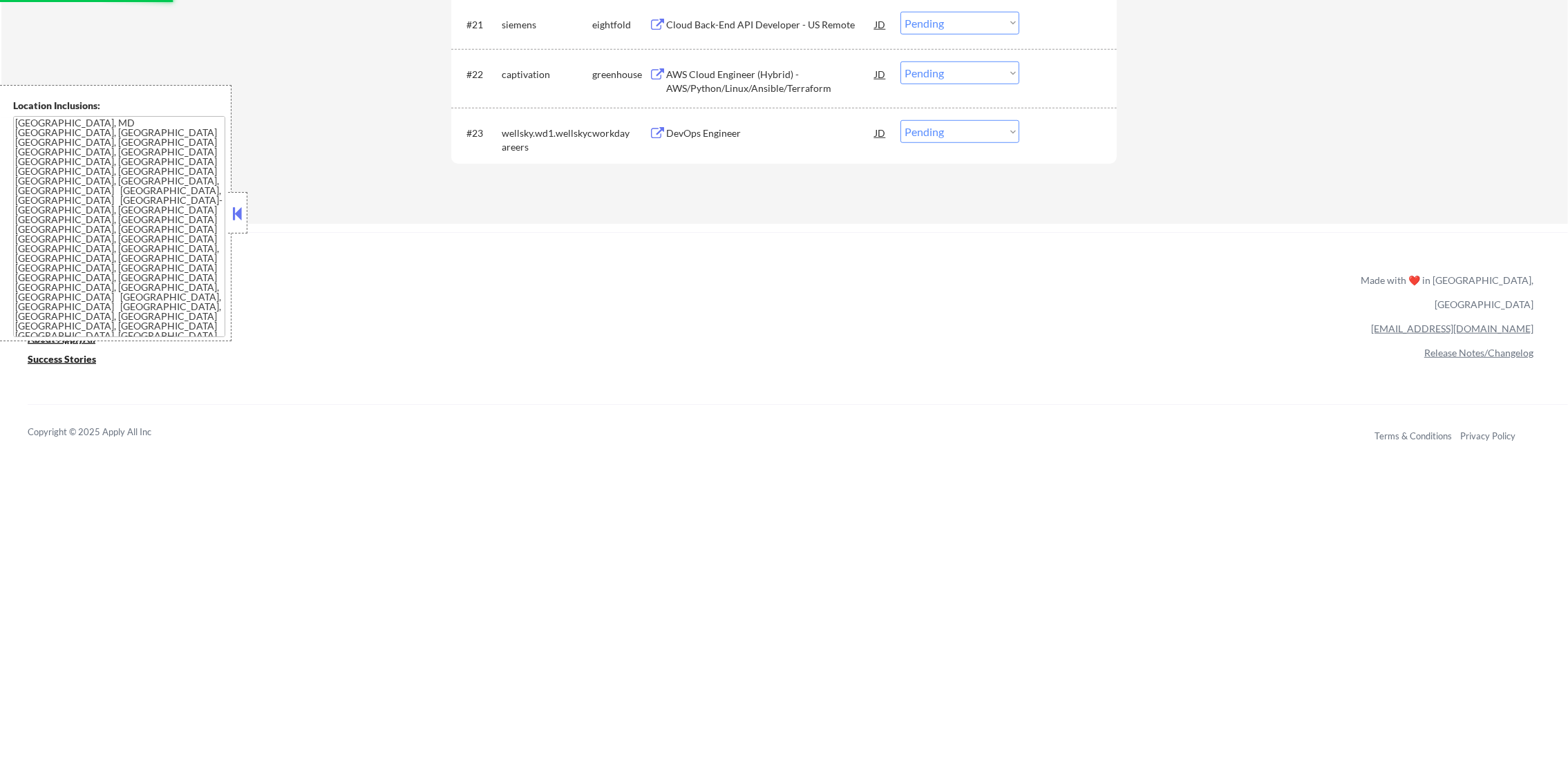
click at [787, 141] on div "DevOps Engineer" at bounding box center [770, 133] width 209 height 25
